Goal: Contribute content: Add original content to the website for others to see

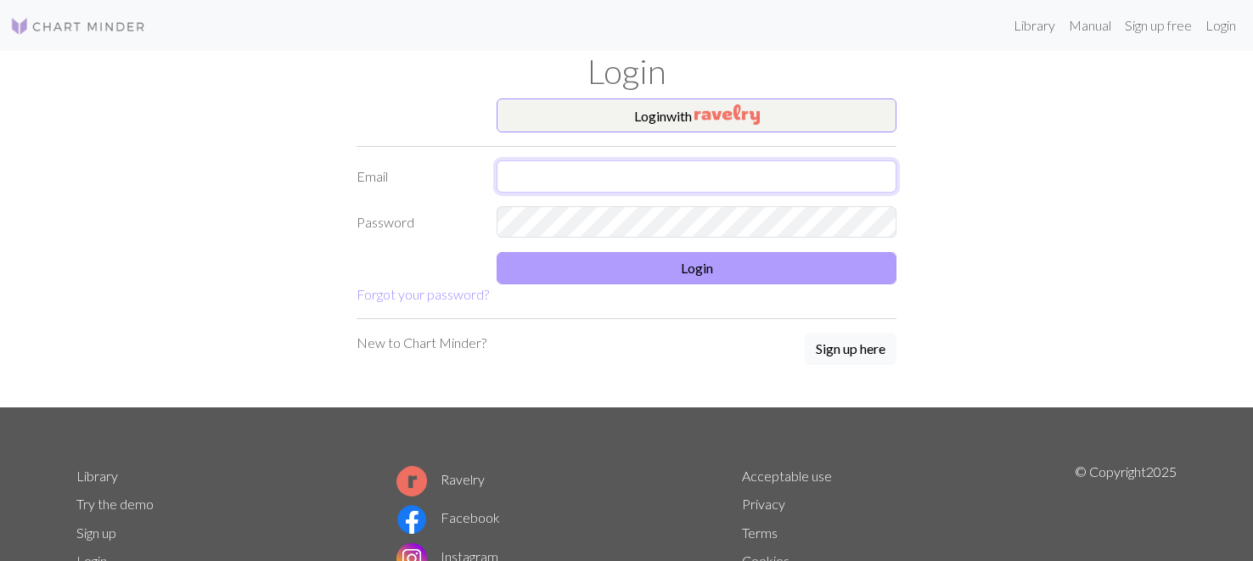
type input "[EMAIL_ADDRESS][DOMAIN_NAME]"
click at [655, 277] on button "Login" at bounding box center [697, 268] width 400 height 32
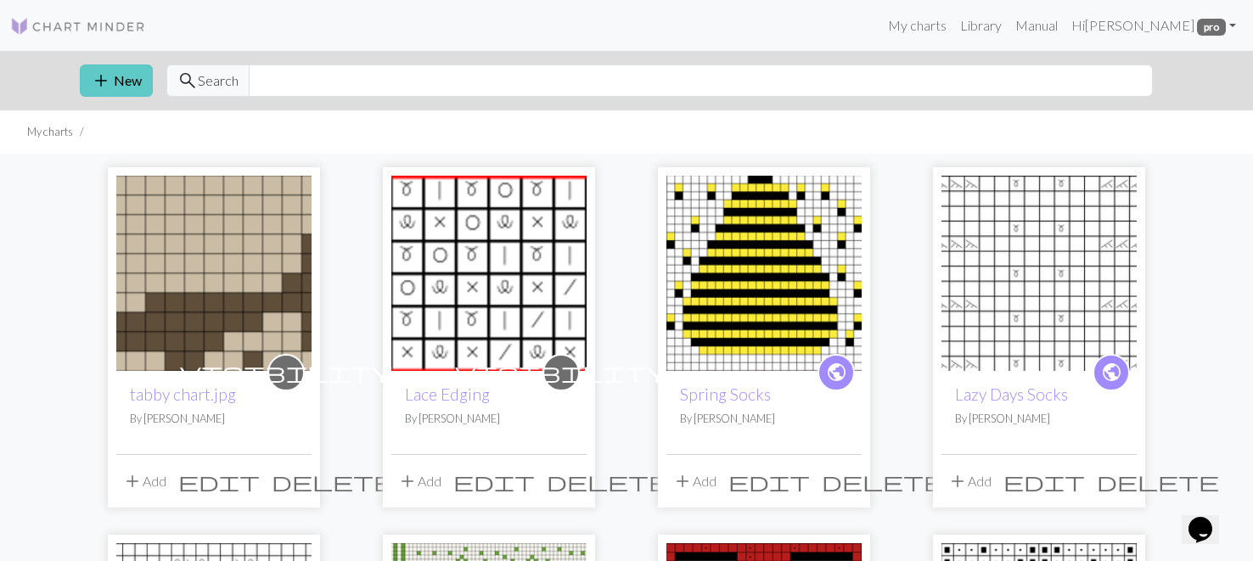
click at [128, 80] on button "add New" at bounding box center [116, 81] width 73 height 32
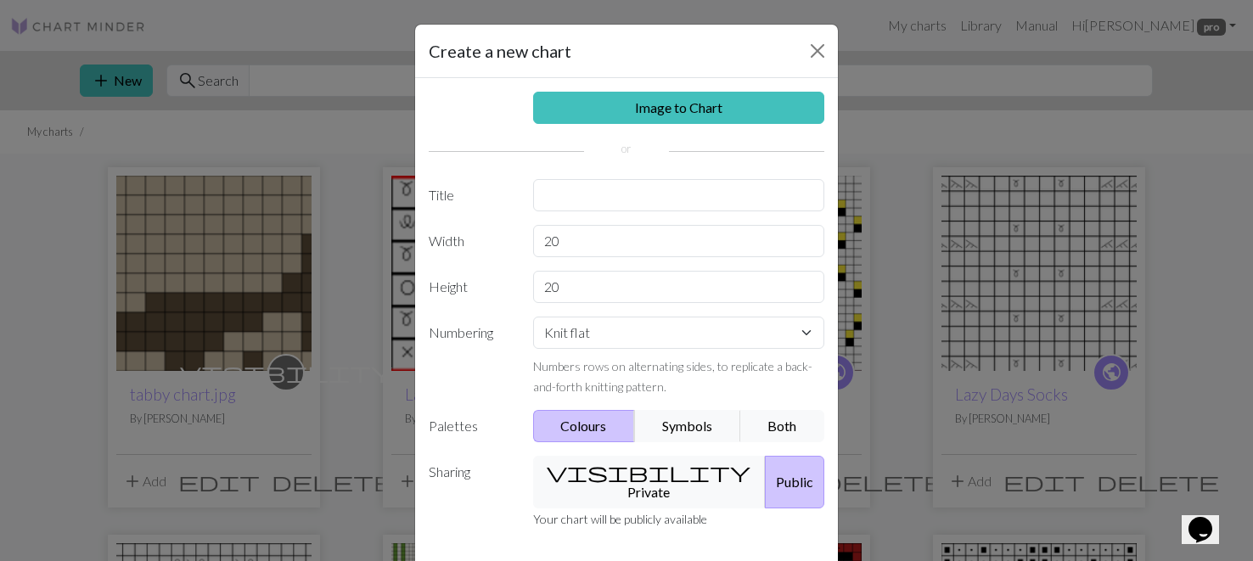
click at [589, 423] on button "Colours" at bounding box center [584, 426] width 103 height 32
click at [596, 196] on input "text" at bounding box center [679, 195] width 292 height 32
type input "Plaid Beanie"
type input "10"
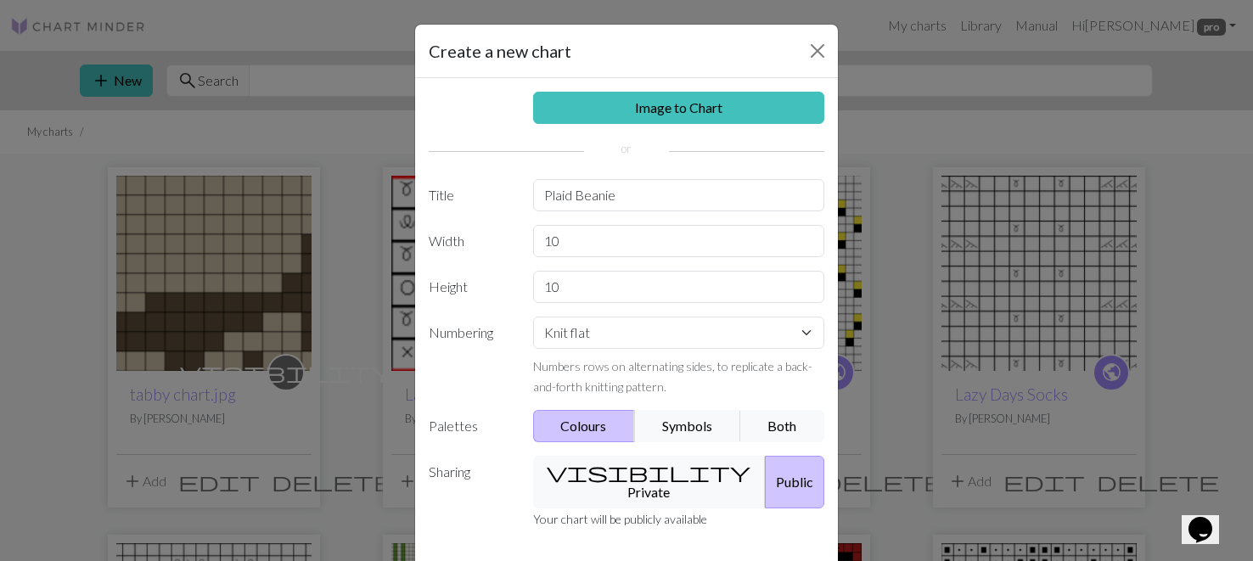
click at [606, 441] on div "Image to Chart Title Plaid Beanie Width 10 Height 10 Numbering Knit flat Knit i…" at bounding box center [626, 324] width 423 height 492
click at [606, 433] on button "Colours" at bounding box center [584, 426] width 103 height 32
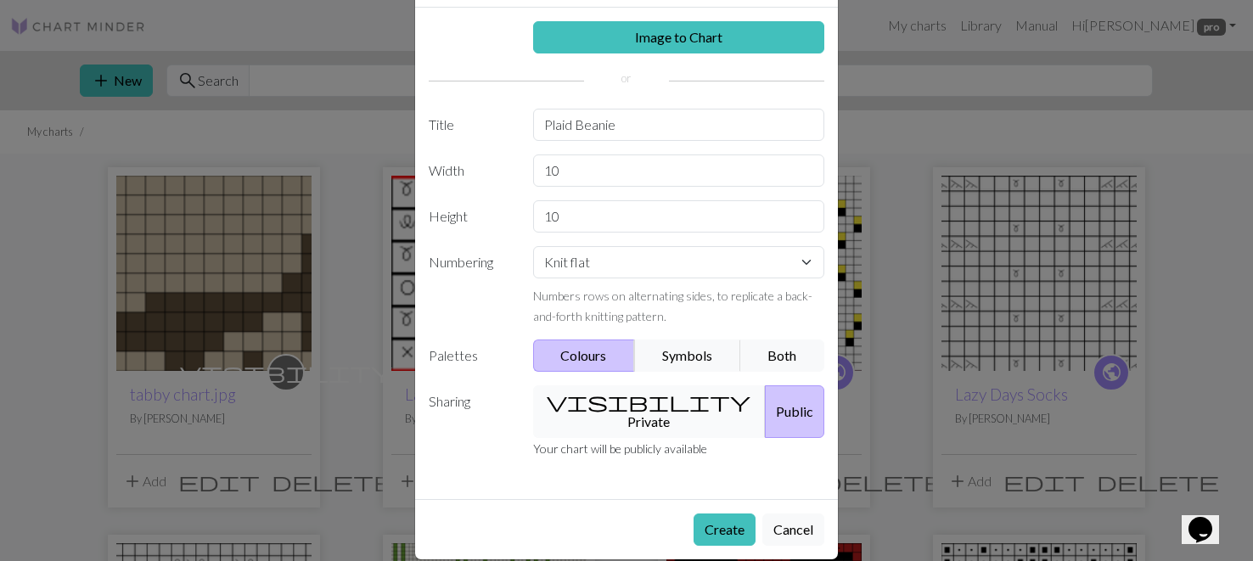
click at [623, 405] on button "visibility Private" at bounding box center [650, 412] width 234 height 53
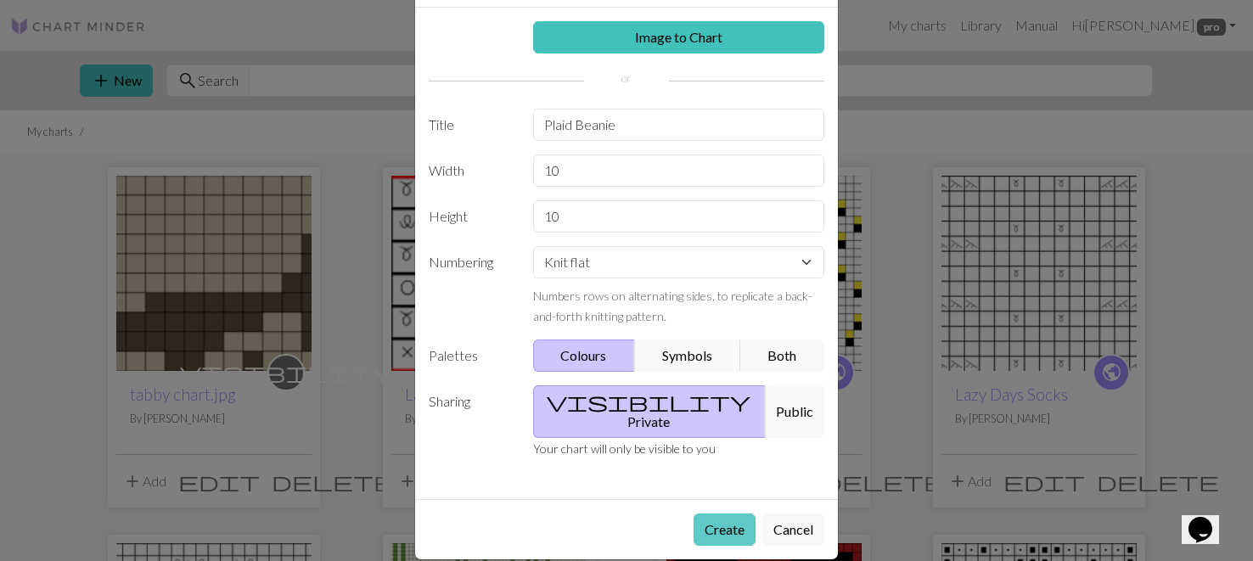
click at [709, 514] on button "Create" at bounding box center [725, 530] width 62 height 32
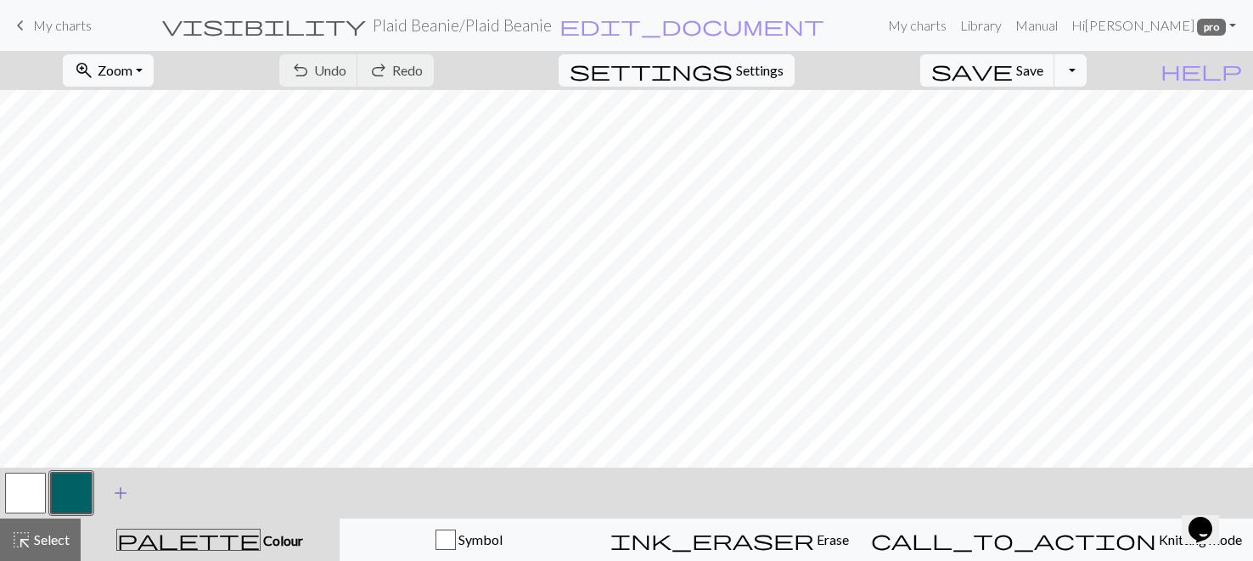
click at [121, 499] on span "add" at bounding box center [120, 493] width 20 height 24
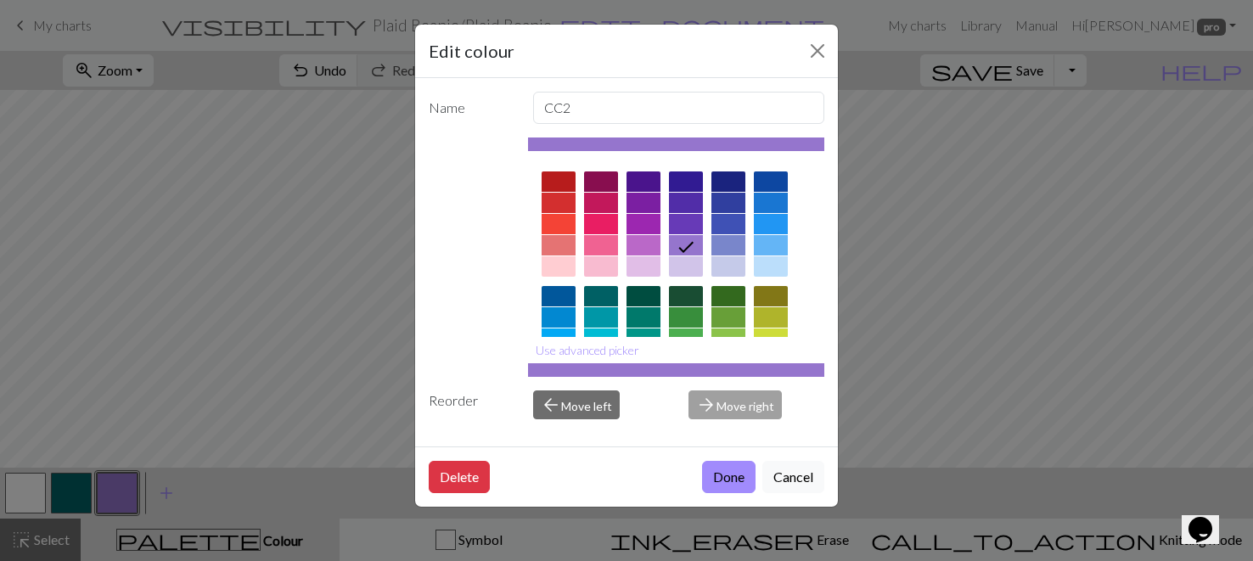
click at [562, 182] on div at bounding box center [559, 182] width 34 height 20
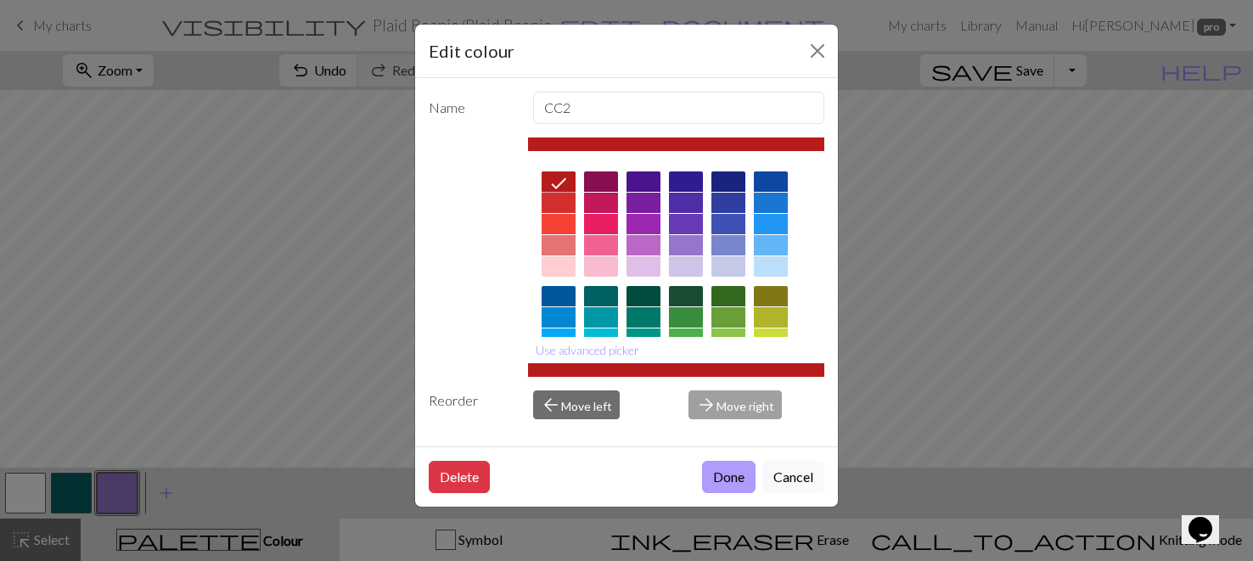
click at [712, 474] on button "Done" at bounding box center [728, 477] width 53 height 32
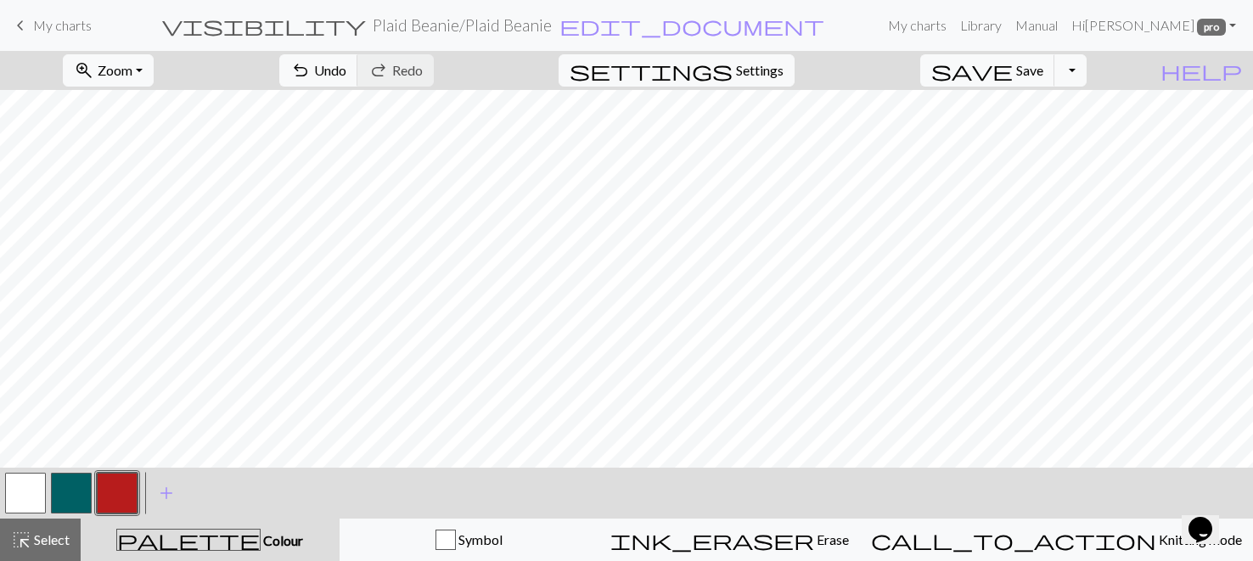
click at [70, 500] on button "button" at bounding box center [71, 493] width 41 height 41
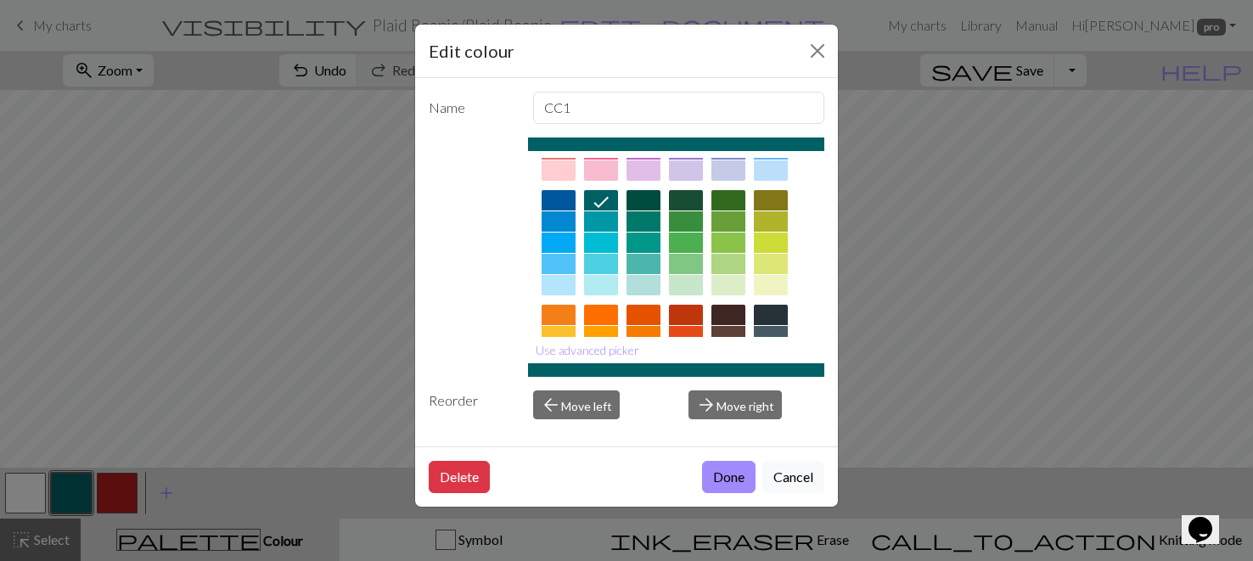
scroll to position [86, 0]
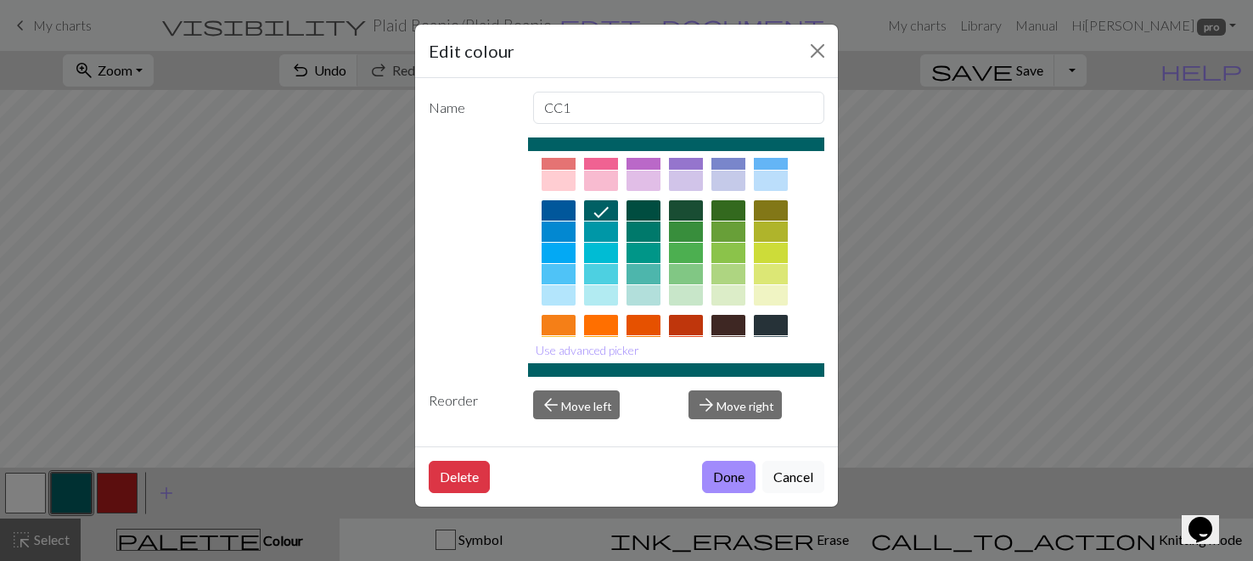
click at [553, 255] on div at bounding box center [559, 253] width 34 height 20
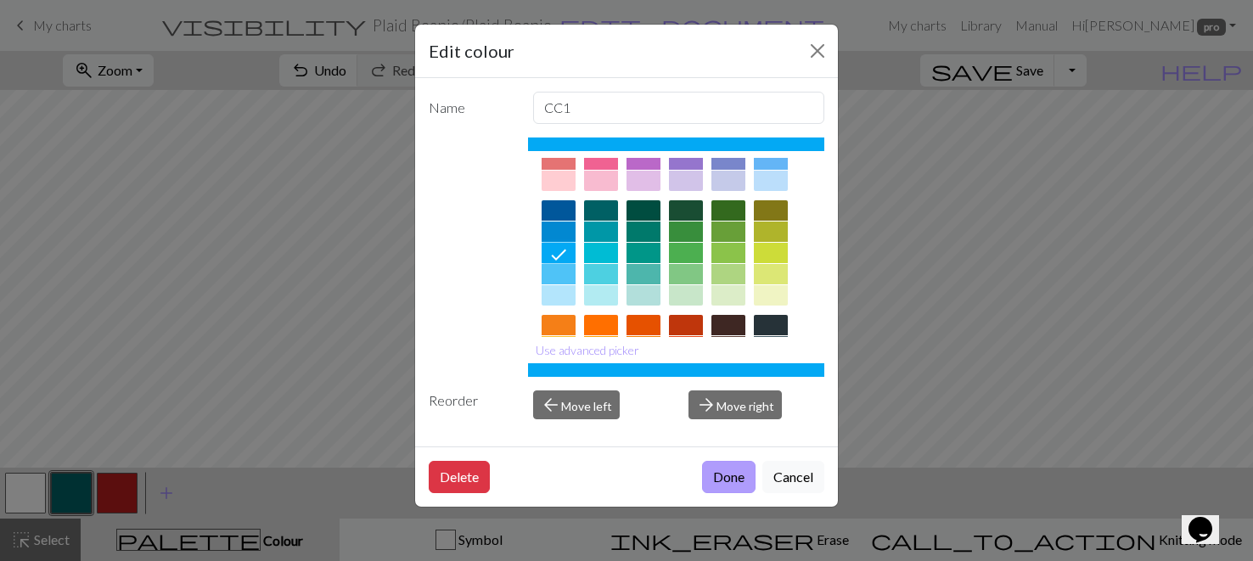
click at [734, 478] on button "Done" at bounding box center [728, 477] width 53 height 32
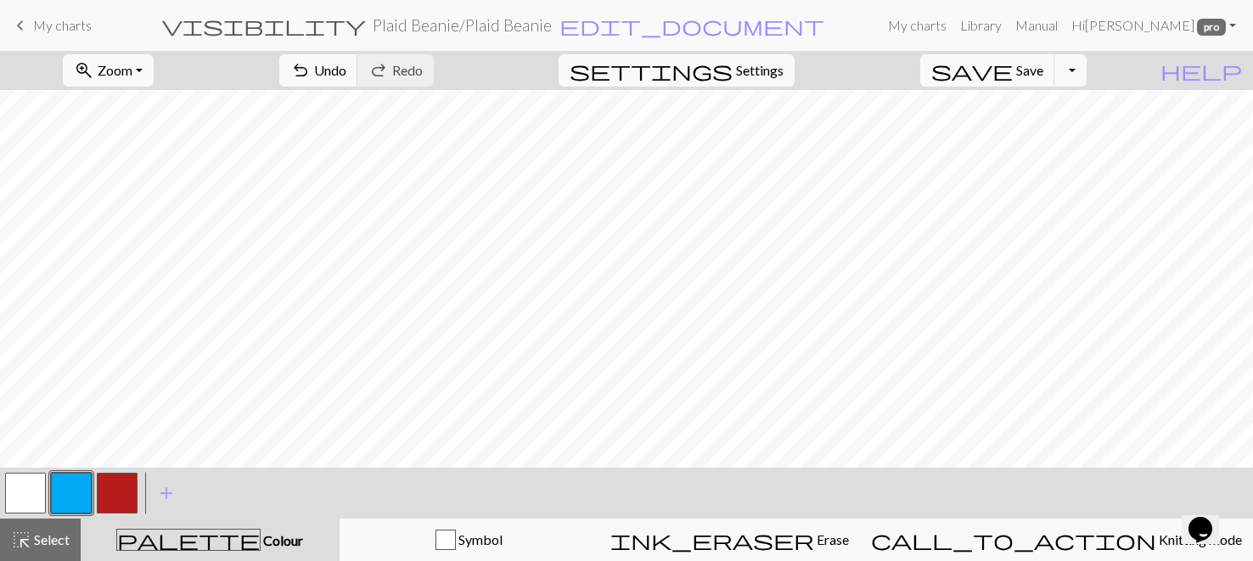
click at [123, 500] on button "button" at bounding box center [117, 493] width 41 height 41
click at [115, 509] on button "button" at bounding box center [117, 493] width 41 height 41
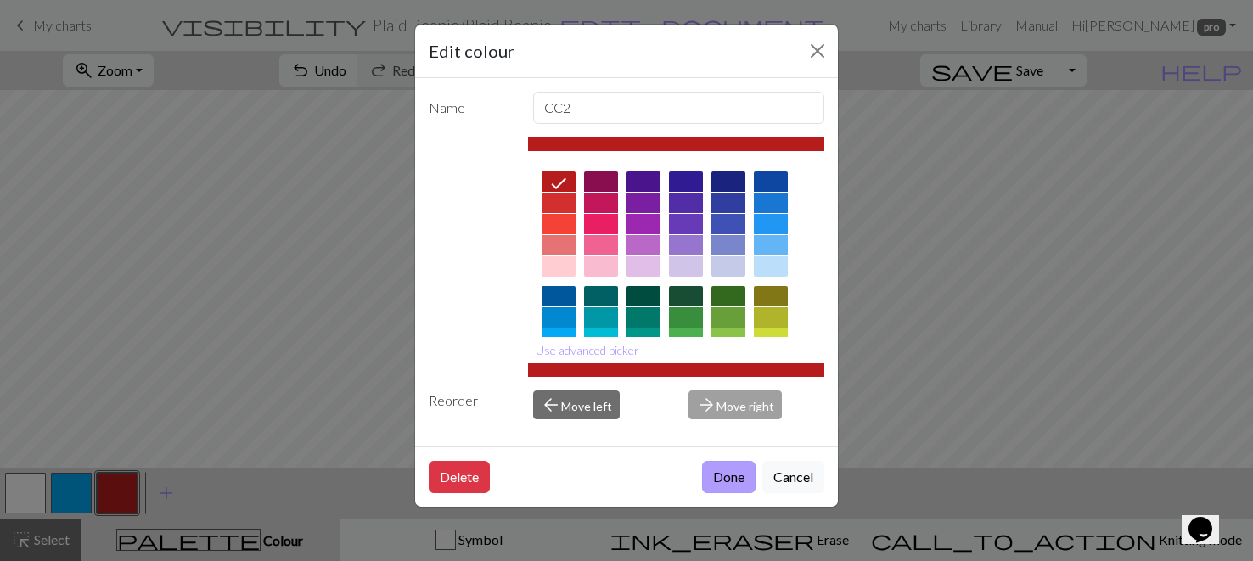
click at [728, 480] on button "Done" at bounding box center [728, 477] width 53 height 32
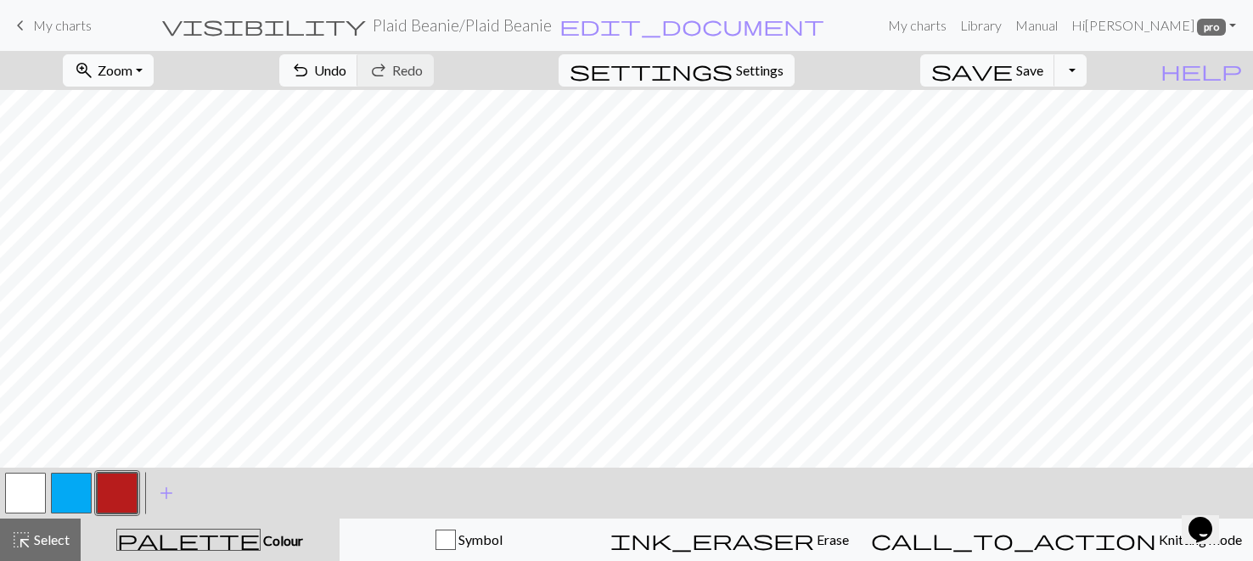
click at [154, 70] on button "zoom_in Zoom Zoom" at bounding box center [108, 70] width 91 height 32
click at [150, 258] on button "150%" at bounding box center [130, 258] width 134 height 27
click at [154, 76] on button "zoom_in Zoom Zoom" at bounding box center [108, 70] width 91 height 32
click at [160, 285] on button "200%" at bounding box center [130, 285] width 134 height 27
click at [1041, 77] on button "save Save Save" at bounding box center [987, 70] width 135 height 32
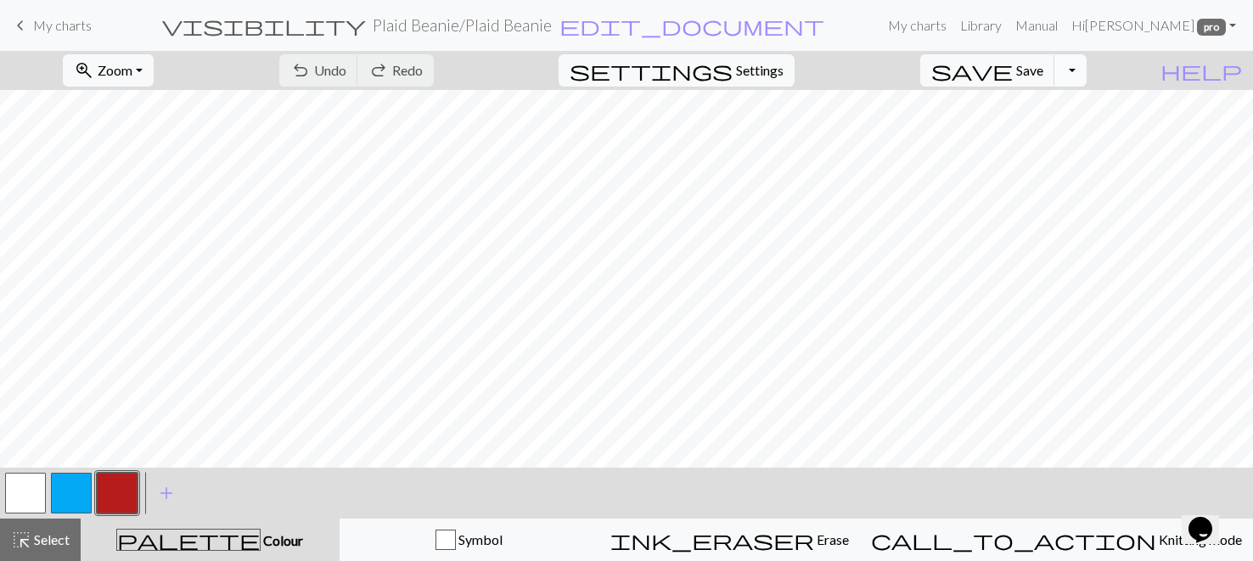
click at [1087, 78] on button "Toggle Dropdown" at bounding box center [1071, 70] width 32 height 32
click at [1062, 133] on button "save_alt Download" at bounding box center [946, 134] width 280 height 27
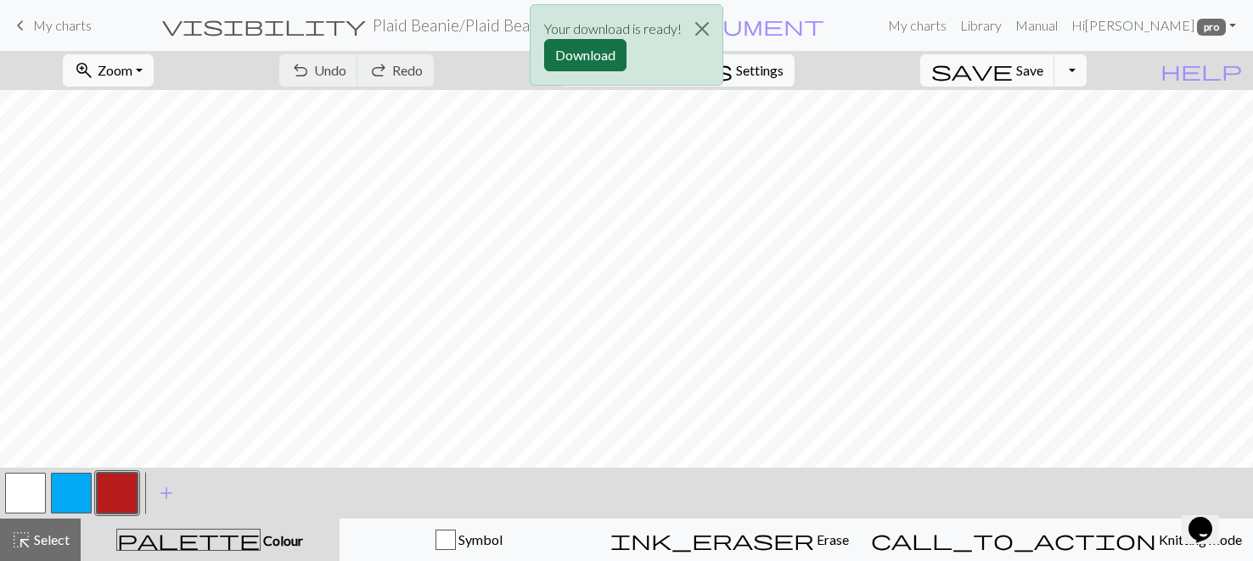
click at [611, 58] on button "Download" at bounding box center [585, 55] width 82 height 32
